Goal: Navigation & Orientation: Understand site structure

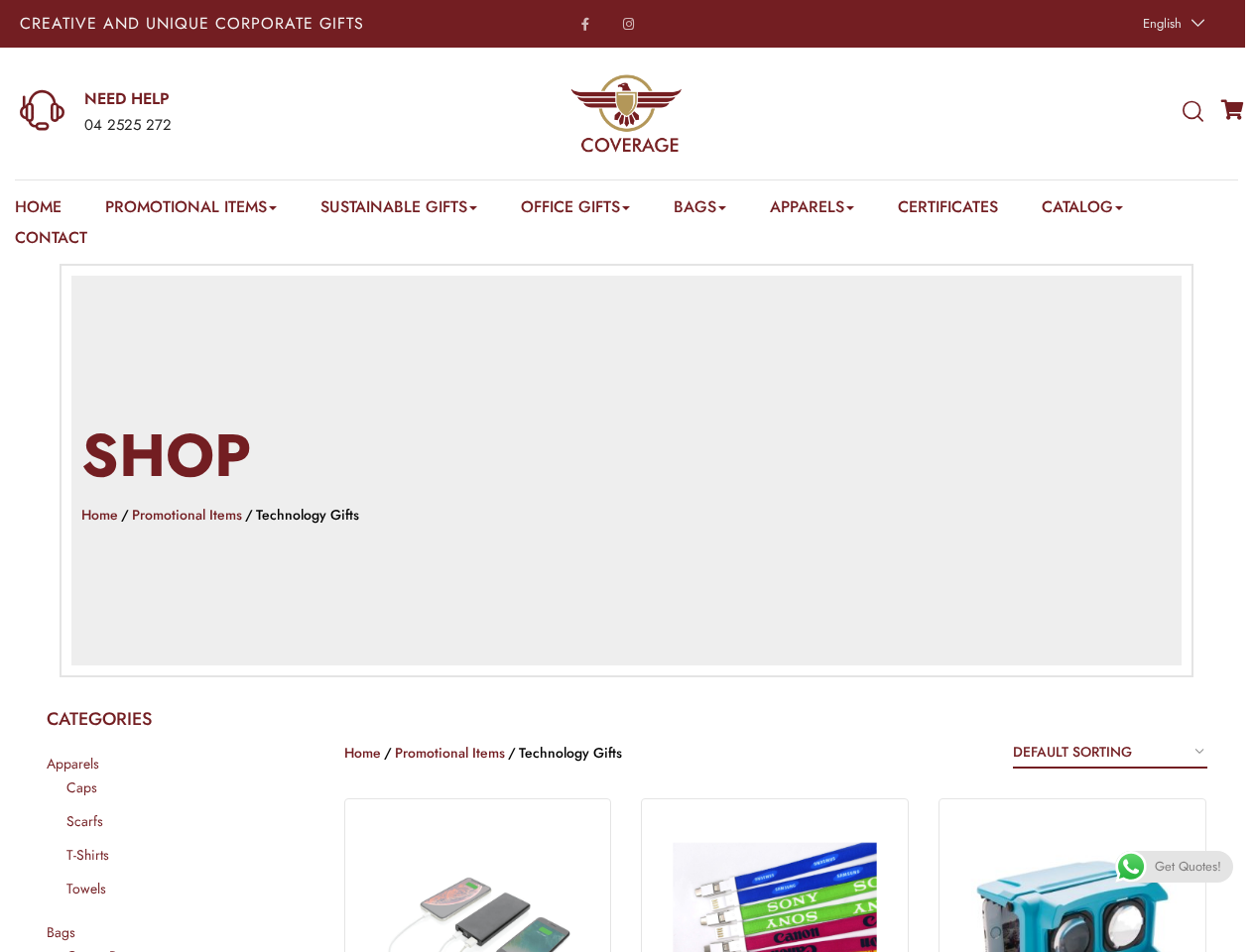
click at [626, 476] on h2 "Shop" at bounding box center [626, 456] width 1090 height 83
click at [1170, 24] on span "English" at bounding box center [1162, 23] width 39 height 19
click at [213, 113] on div "04 2525 272" at bounding box center [246, 126] width 324 height 26
click at [1192, 112] on icon at bounding box center [1192, 112] width 21 height 22
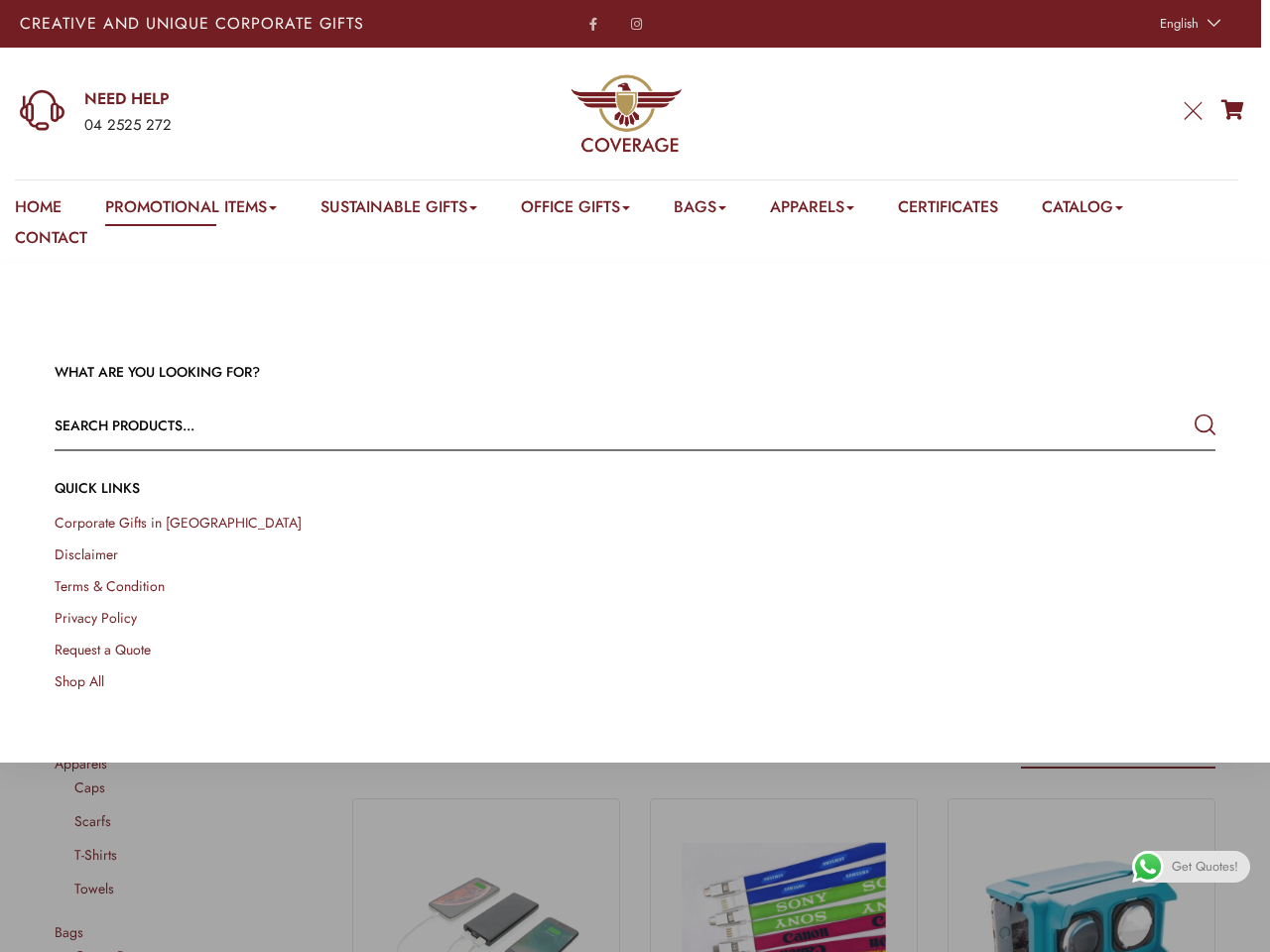
click at [194, 210] on link "Promotional Items" at bounding box center [191, 211] width 172 height 31
click at [587, 210] on link "Office Gifts" at bounding box center [575, 211] width 109 height 31
click at [715, 210] on link "Bags" at bounding box center [699, 211] width 53 height 31
click at [832, 210] on link "Apparels" at bounding box center [811, 211] width 84 height 31
click at [1107, 210] on link "Catalog" at bounding box center [1081, 211] width 81 height 31
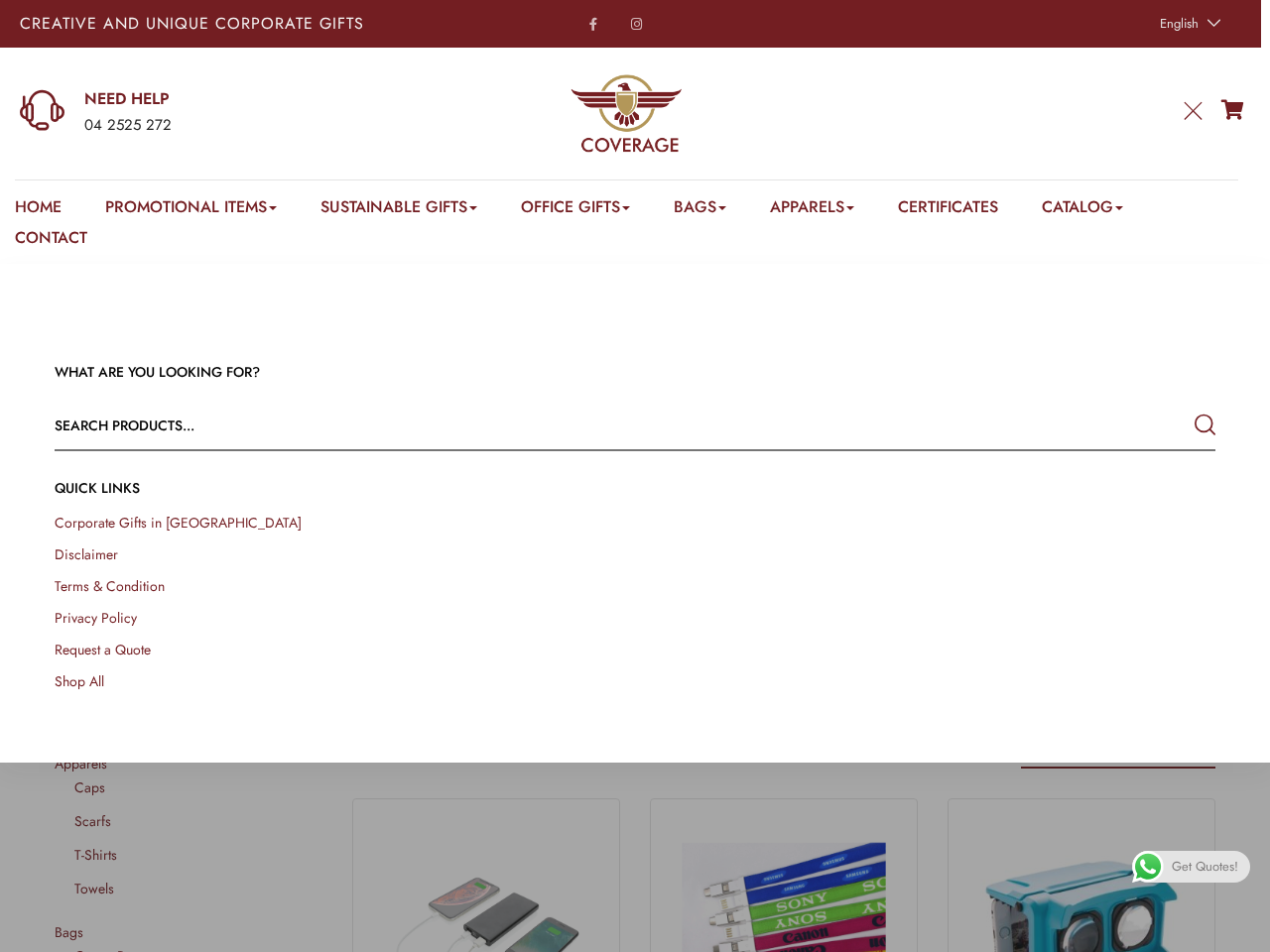
click at [1230, 929] on link at bounding box center [1247, 929] width 45 height 45
